Goal: Browse casually

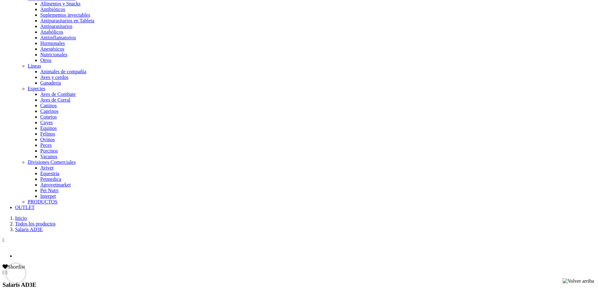
scroll to position [31, 0]
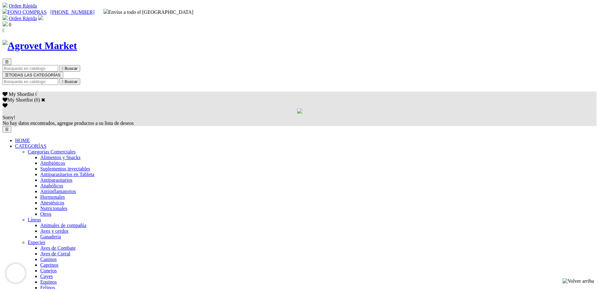
click at [77, 40] on img at bounding box center [40, 46] width 75 height 12
